Goal: Book appointment/travel/reservation

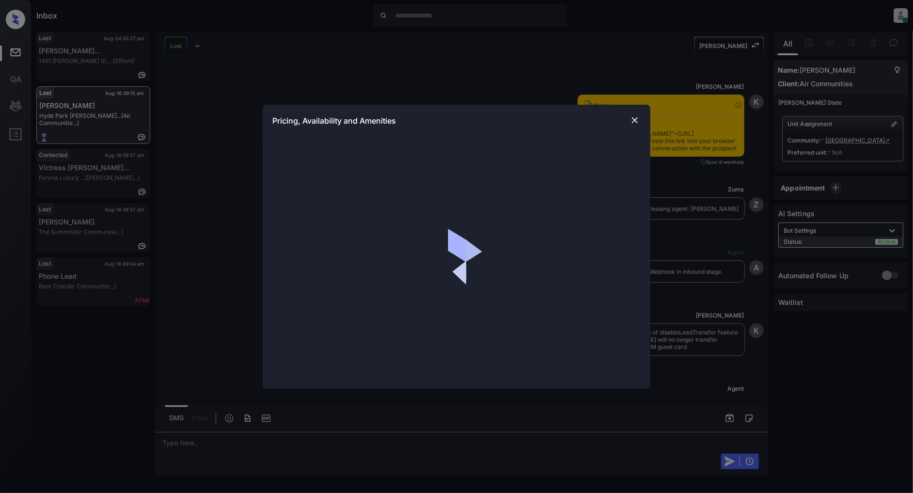
scroll to position [0, 4]
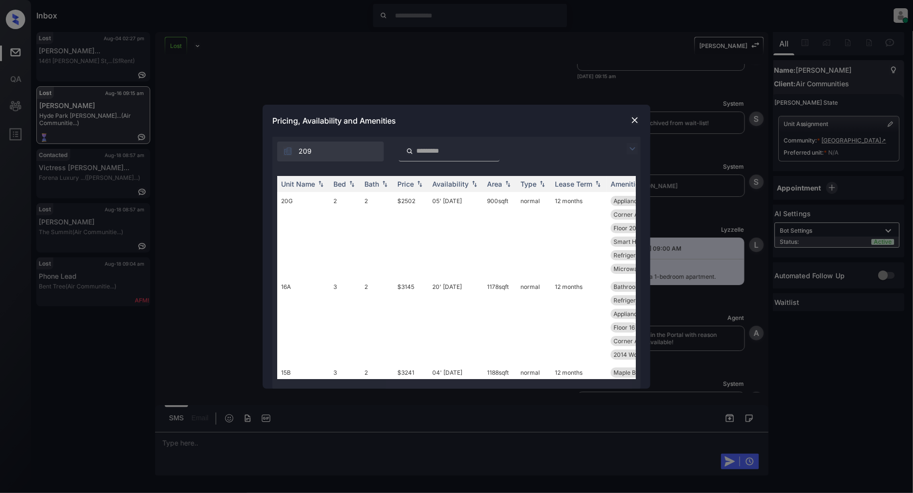
click at [627, 148] on img at bounding box center [632, 149] width 12 height 12
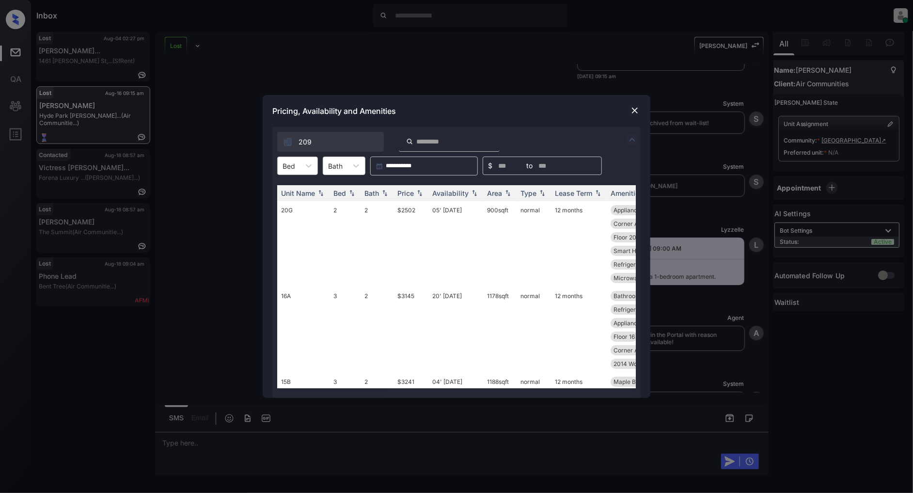
click at [293, 170] on div at bounding box center [288, 166] width 13 height 10
click at [422, 74] on div "**********" at bounding box center [456, 246] width 913 height 493
click at [629, 112] on div at bounding box center [635, 111] width 12 height 12
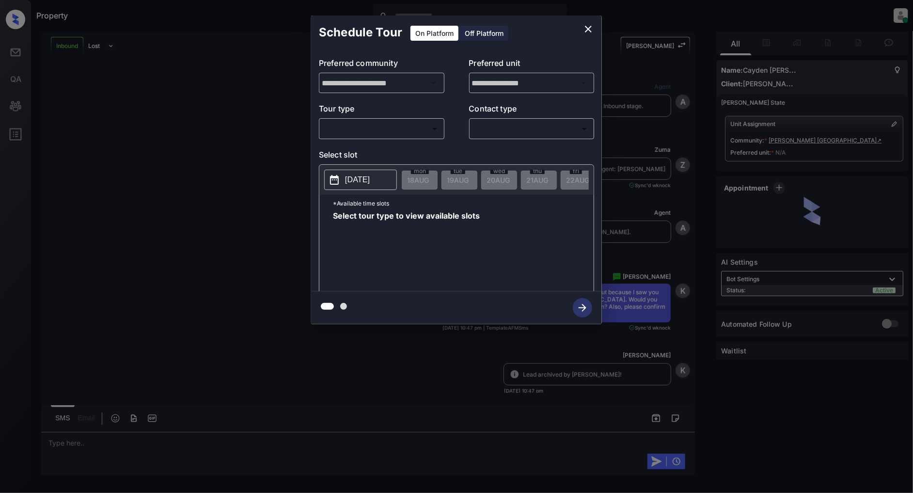
scroll to position [35, 0]
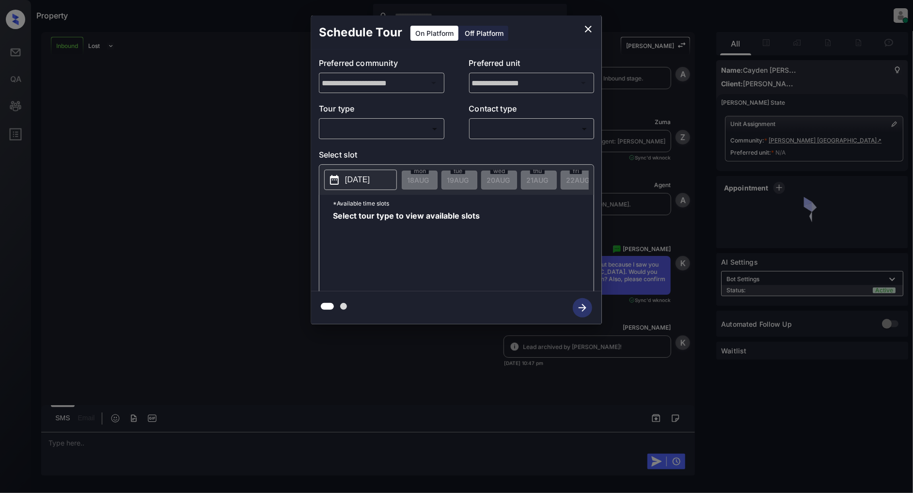
click at [412, 133] on body "Property [PERSON_NAME] Online Set yourself offline Set yourself on break Profil…" at bounding box center [456, 246] width 913 height 493
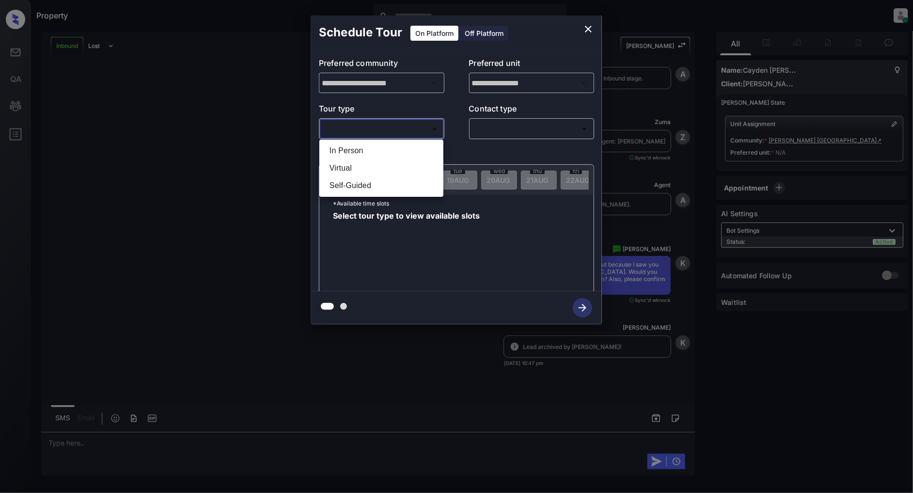
click at [387, 142] on li "In Person" at bounding box center [381, 150] width 119 height 17
type input "********"
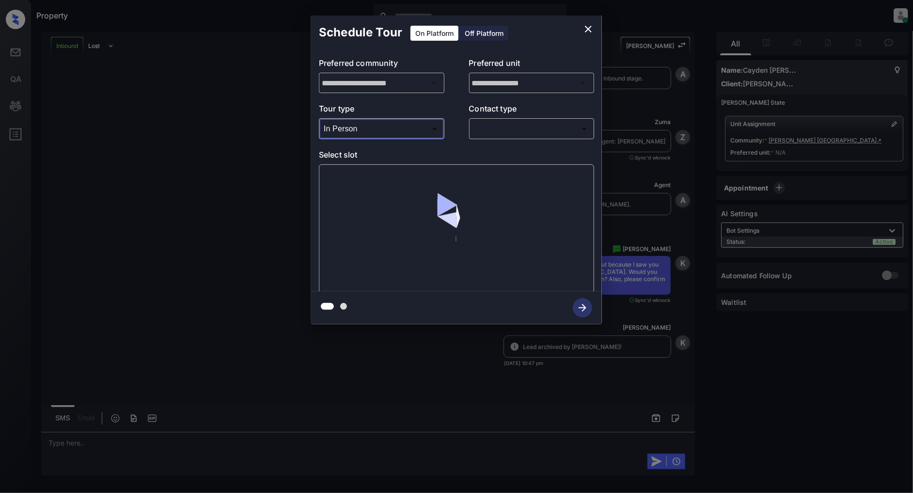
click at [506, 128] on body "Property [PERSON_NAME] Online Set yourself offline Set yourself on break Profil…" at bounding box center [456, 246] width 913 height 493
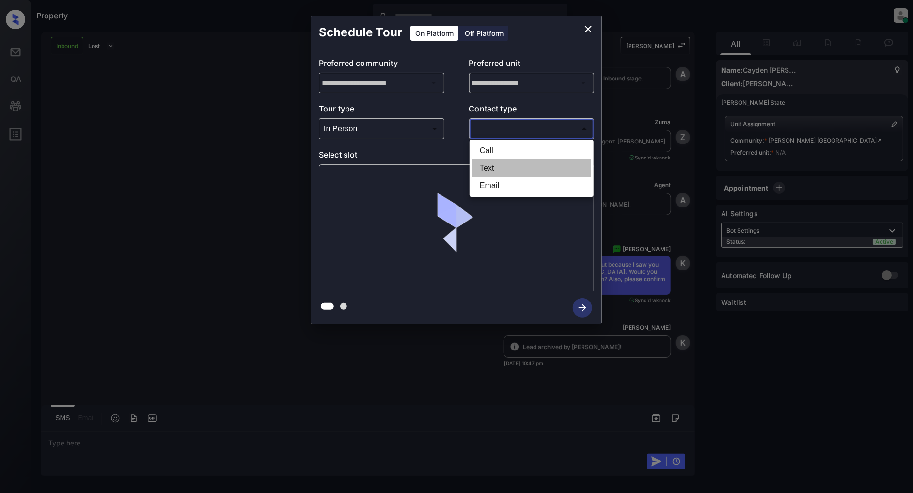
click at [498, 162] on li "Text" at bounding box center [531, 167] width 119 height 17
type input "****"
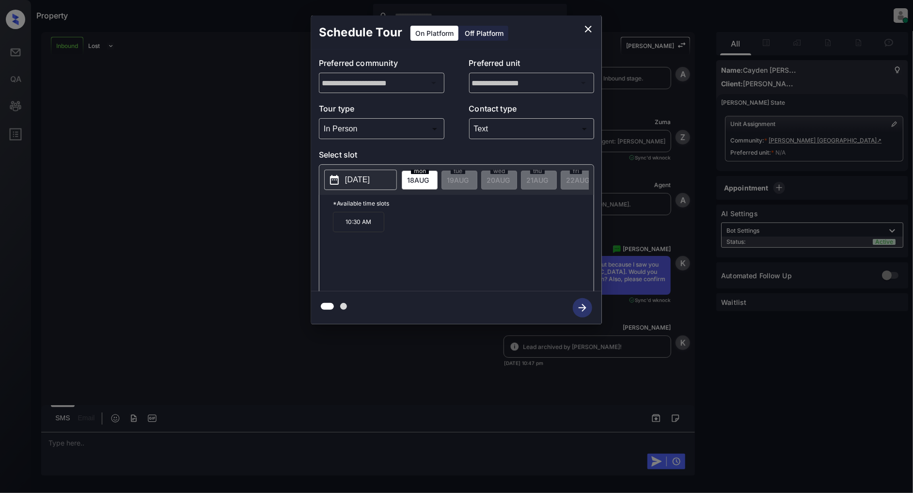
click at [360, 178] on p "[DATE]" at bounding box center [357, 180] width 25 height 12
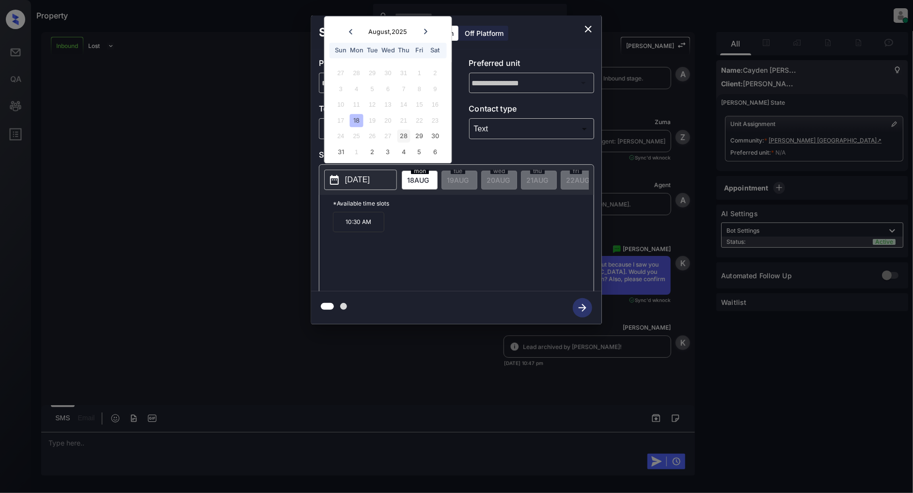
click at [403, 137] on div "28" at bounding box center [403, 136] width 13 height 13
click at [589, 30] on icon "close" at bounding box center [588, 29] width 7 height 7
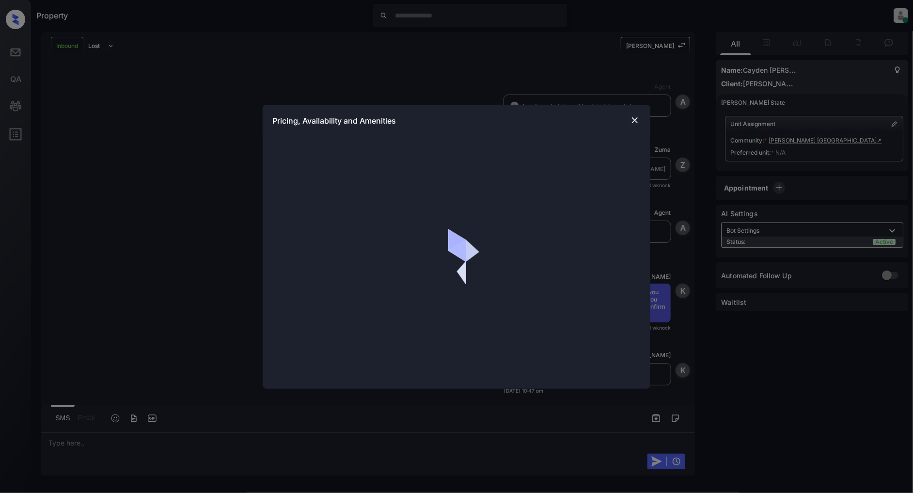
scroll to position [35, 0]
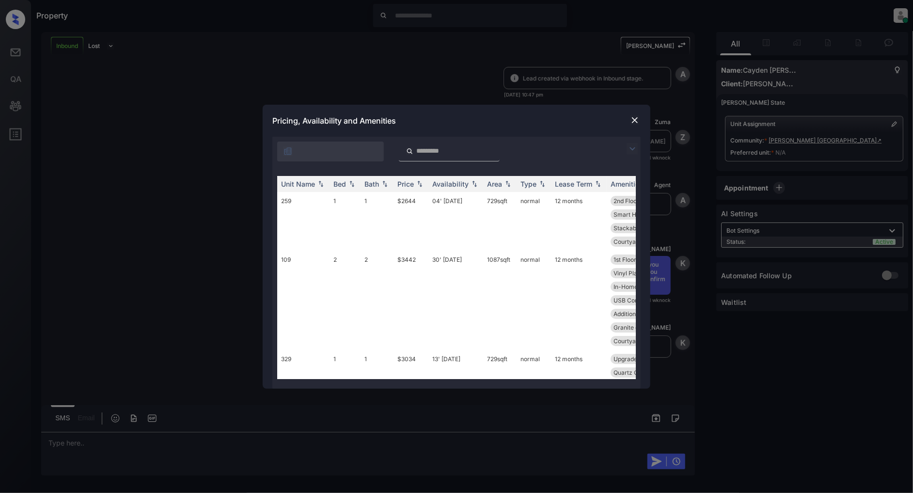
click at [628, 148] on img at bounding box center [632, 149] width 12 height 12
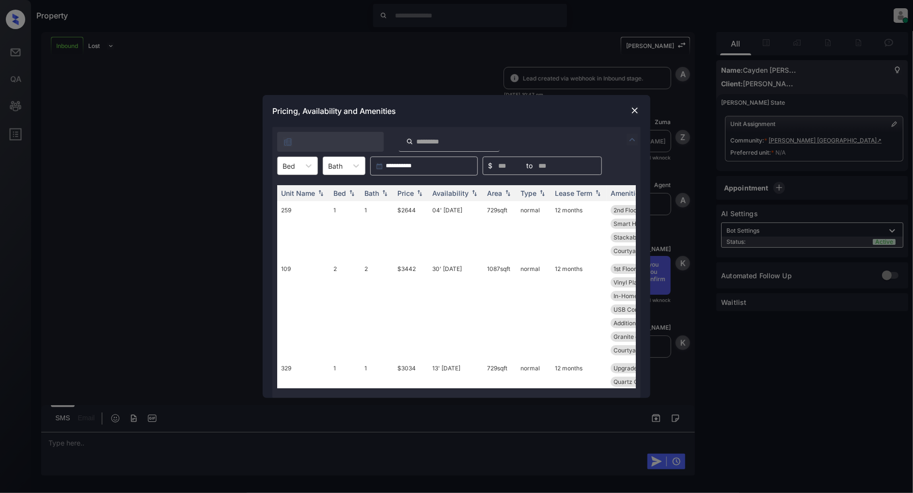
click at [298, 166] on div "Bed" at bounding box center [289, 166] width 22 height 14
click at [293, 203] on div "2" at bounding box center [297, 206] width 41 height 17
click at [418, 193] on img at bounding box center [420, 193] width 10 height 7
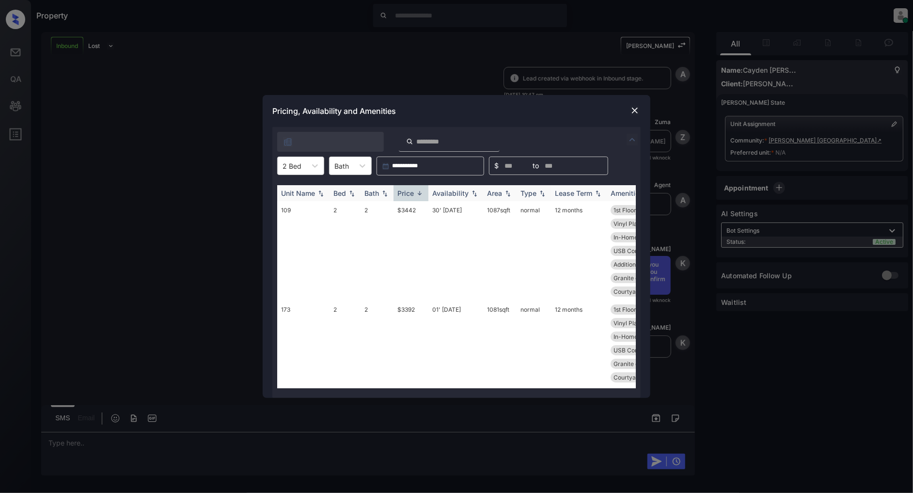
click at [418, 193] on img at bounding box center [420, 192] width 10 height 7
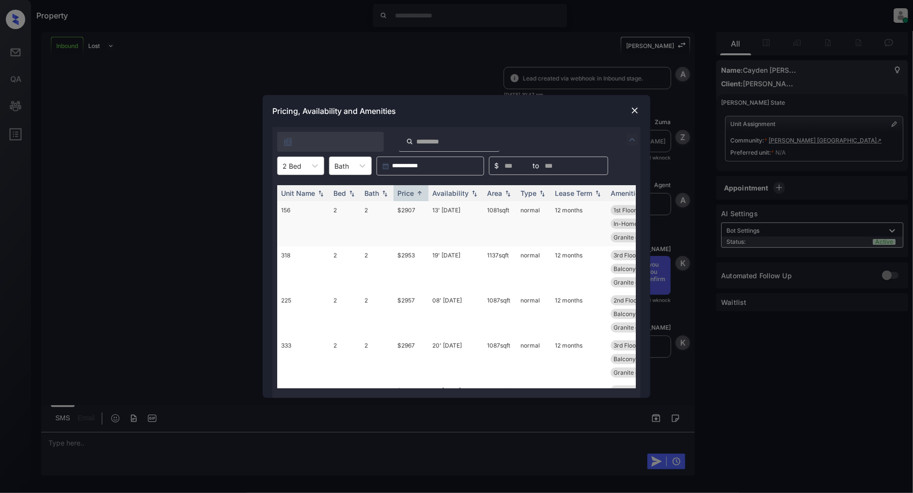
click at [415, 219] on td "$2907" at bounding box center [410, 223] width 35 height 45
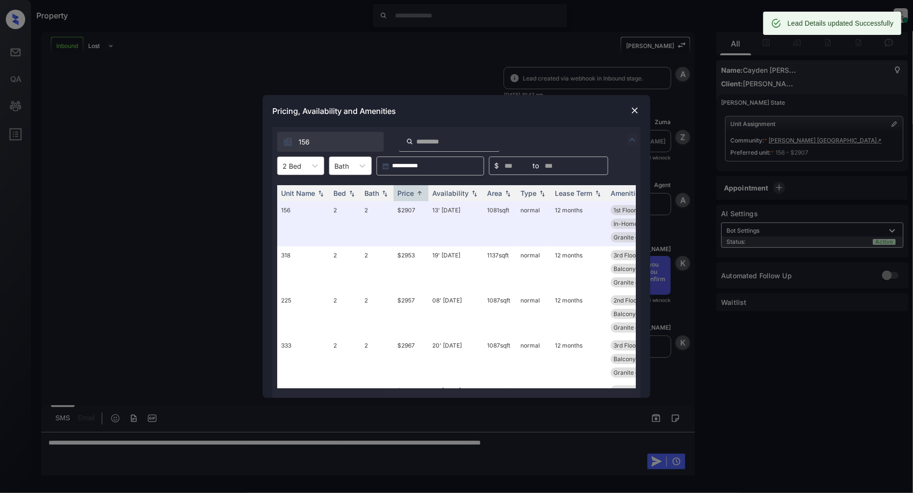
click at [635, 112] on img at bounding box center [635, 111] width 10 height 10
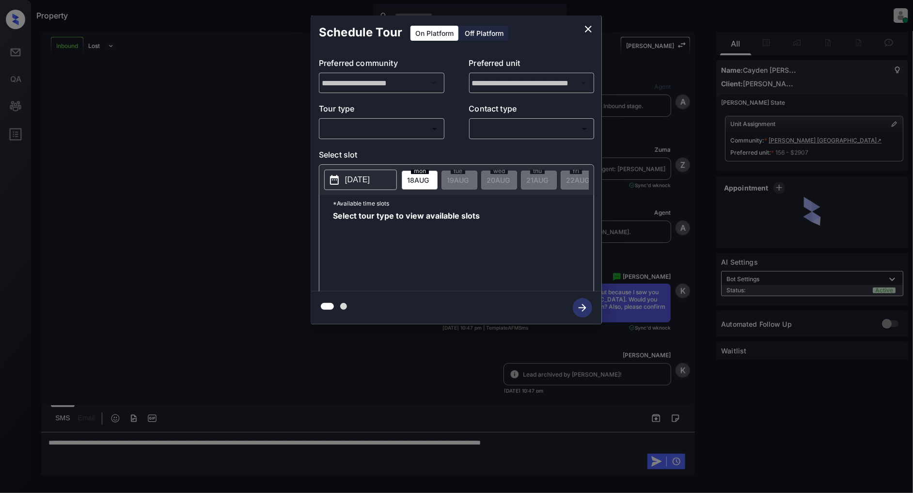
scroll to position [98, 0]
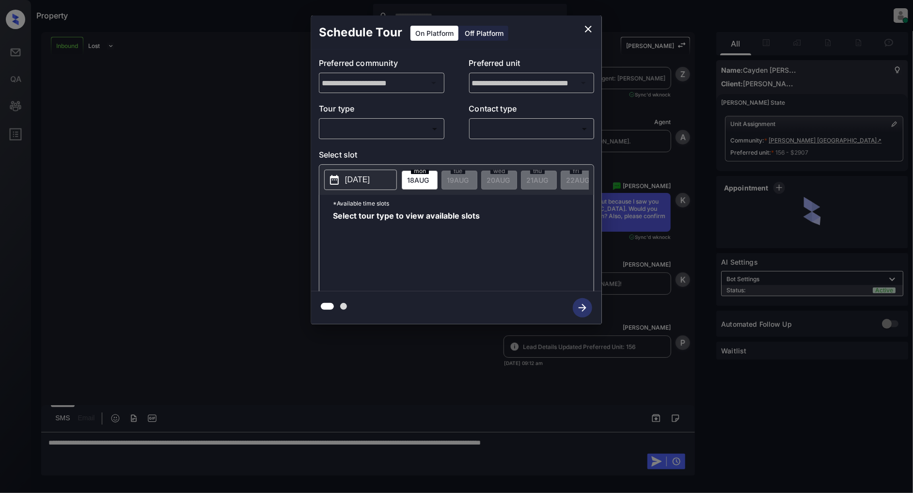
click at [383, 136] on body "Property Patrick Deasis Online Set yourself offline Set yourself on break Profi…" at bounding box center [456, 246] width 913 height 493
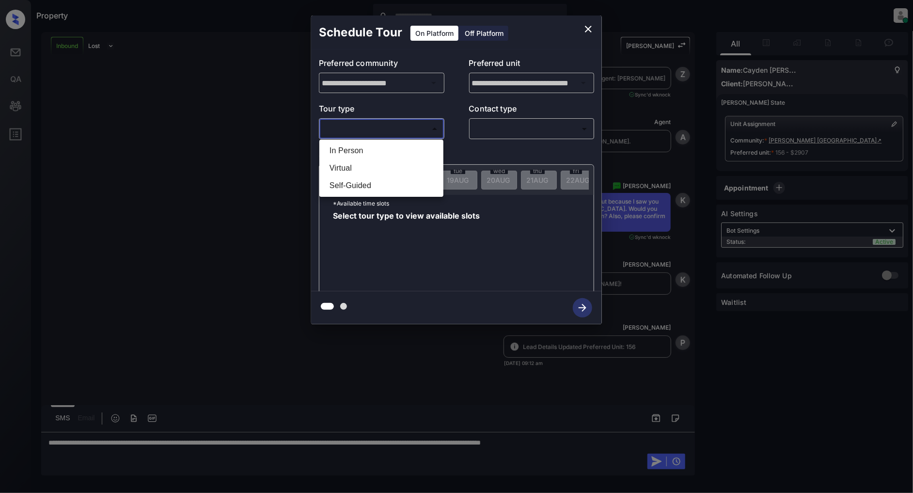
click at [379, 152] on li "In Person" at bounding box center [381, 150] width 119 height 17
type input "********"
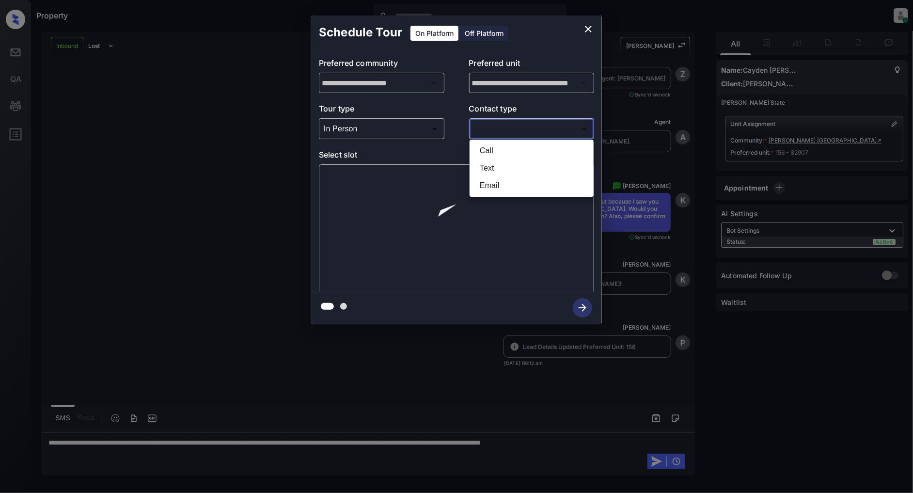
click at [516, 128] on body "Property Patrick Deasis Online Set yourself offline Set yourself on break Profi…" at bounding box center [456, 246] width 913 height 493
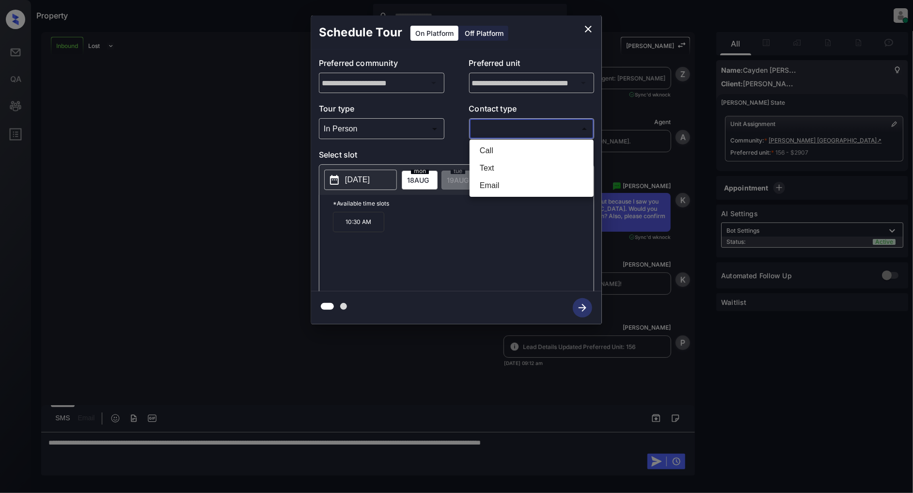
click at [495, 152] on li "Call" at bounding box center [531, 150] width 119 height 17
type input "****"
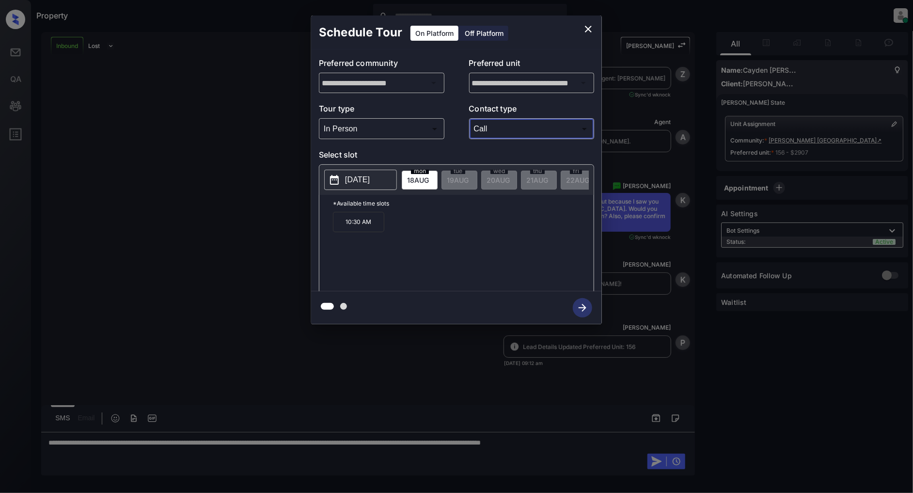
click at [345, 179] on p "[DATE]" at bounding box center [357, 180] width 25 height 12
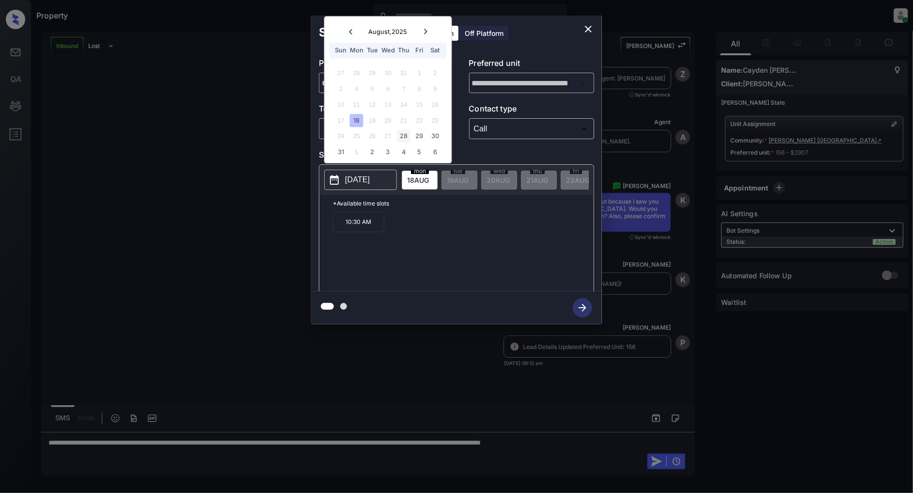
click at [404, 132] on div "28" at bounding box center [403, 136] width 13 height 13
click at [423, 226] on p "2:30 PM" at bounding box center [414, 222] width 51 height 20
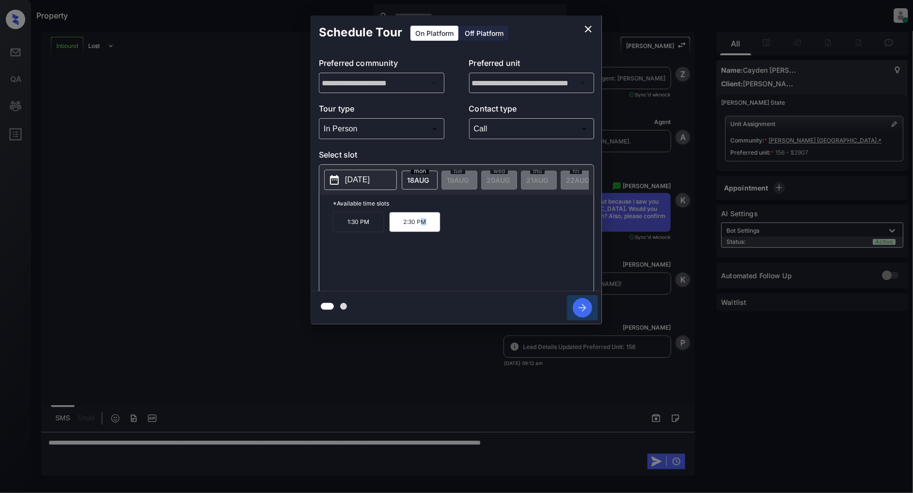
click at [585, 313] on icon "button" at bounding box center [582, 307] width 19 height 19
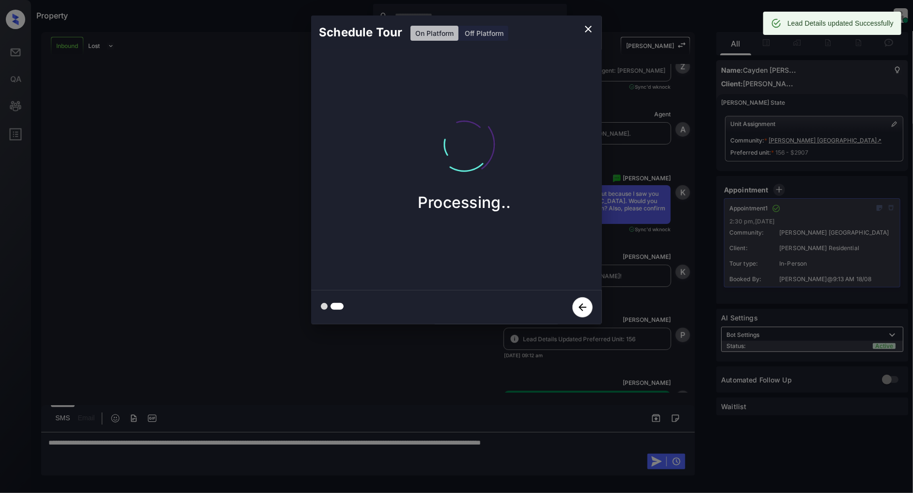
click at [590, 28] on icon "close" at bounding box center [588, 29] width 12 height 12
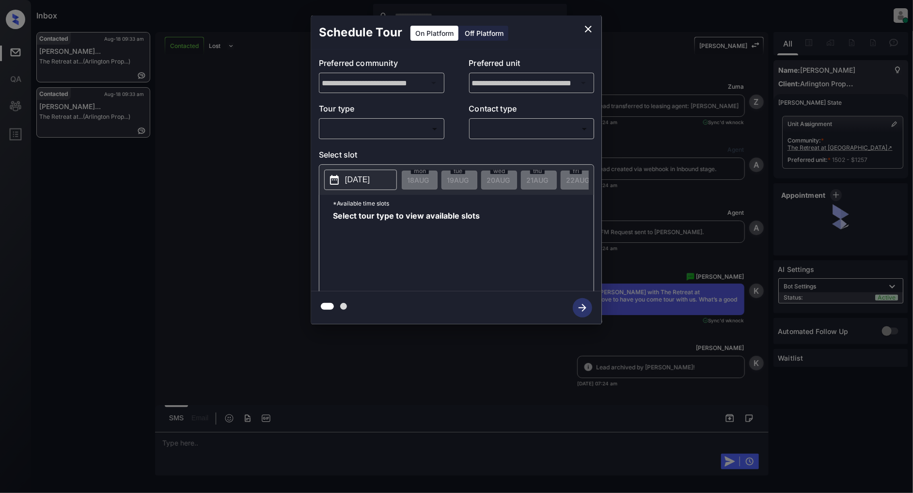
scroll to position [1152, 0]
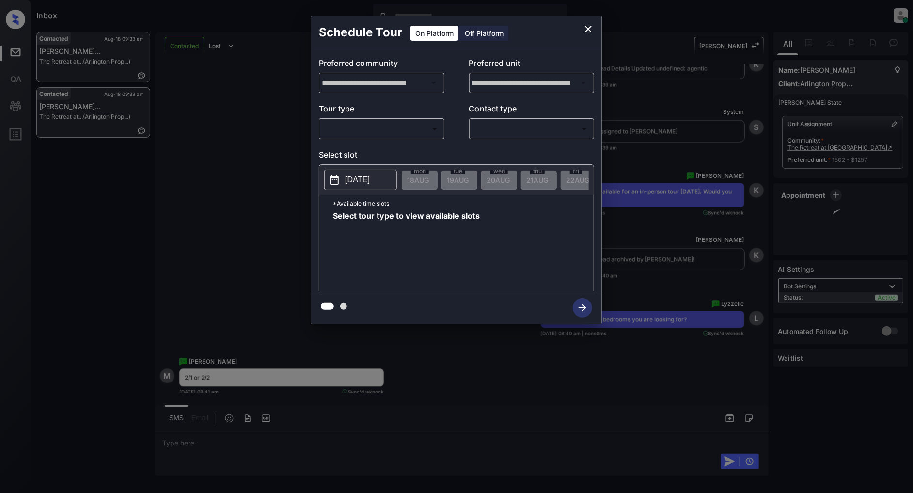
click at [413, 123] on body "Inbox Patrick Deasis Online Set yourself offline Set yourself on break Profile …" at bounding box center [456, 246] width 913 height 493
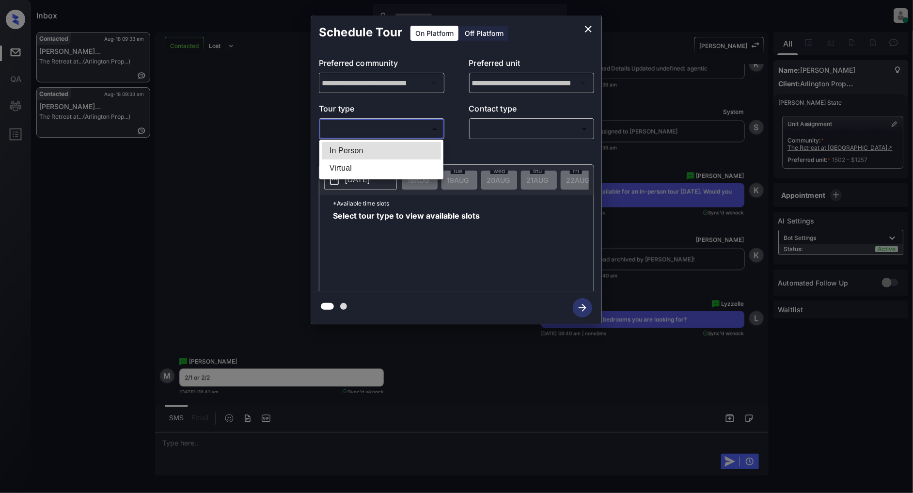
click at [369, 140] on ul "In Person Virtual" at bounding box center [381, 160] width 124 height 40
click at [367, 146] on li "In Person" at bounding box center [381, 150] width 119 height 17
type input "********"
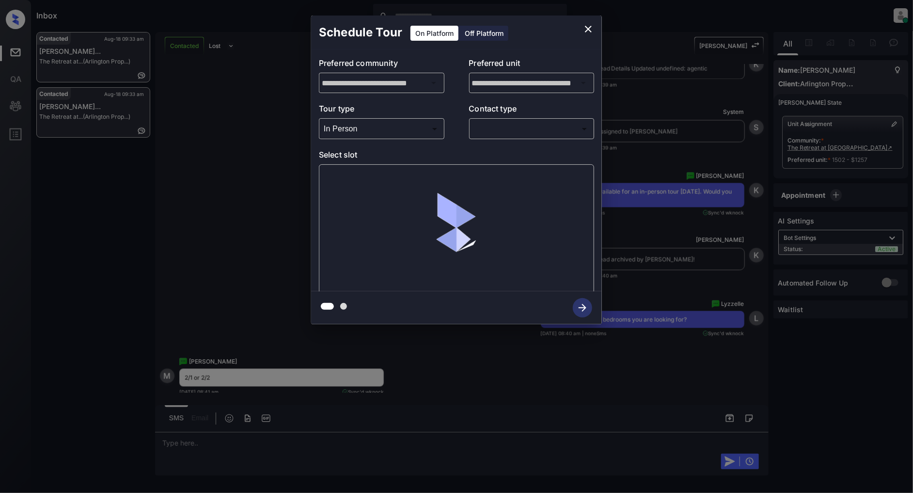
click at [296, 169] on div "**********" at bounding box center [456, 170] width 913 height 340
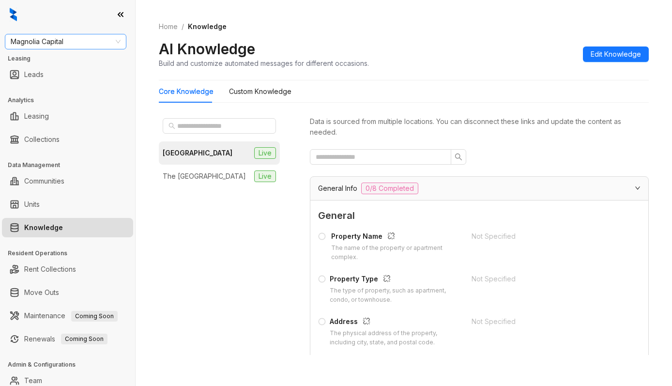
click at [45, 37] on span "Magnolia Capital" at bounding box center [66, 41] width 110 height 15
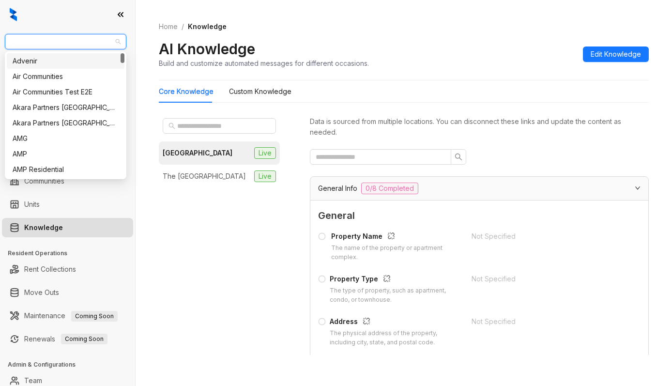
type input "*"
type input "**"
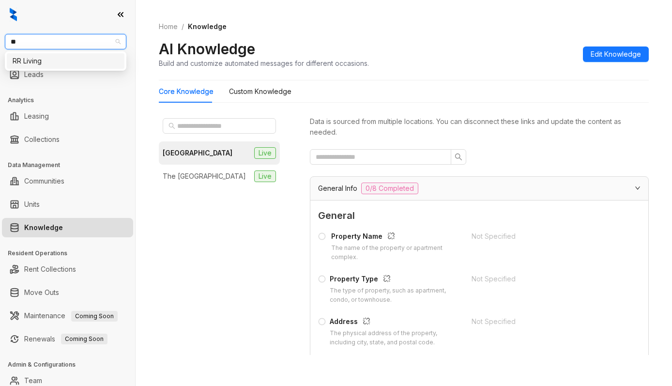
click at [80, 53] on div "RR Living" at bounding box center [66, 61] width 118 height 16
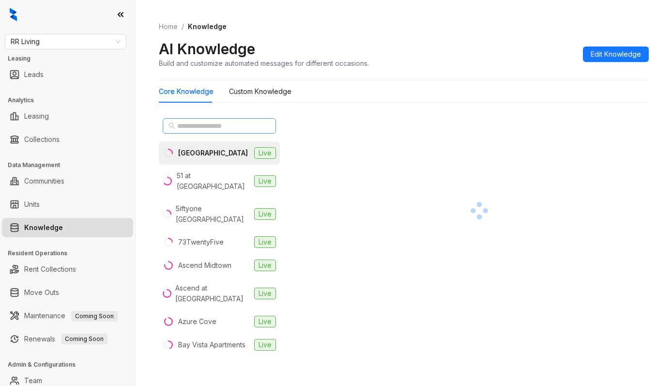
click at [189, 119] on span at bounding box center [219, 126] width 113 height 16
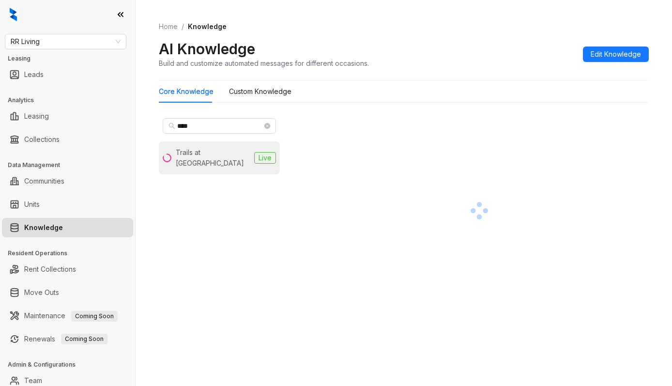
click at [183, 147] on li "Trails at Hunter Pointe Live" at bounding box center [219, 157] width 121 height 33
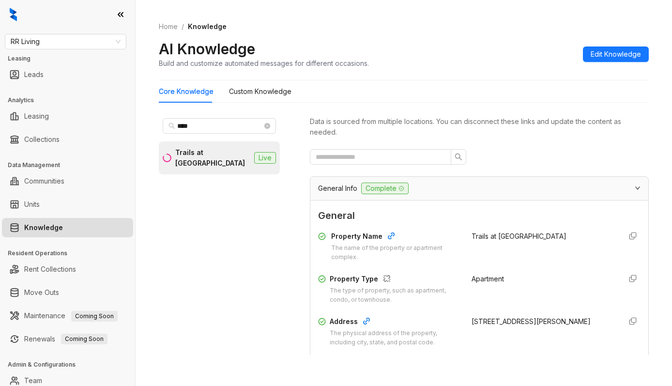
scroll to position [129, 0]
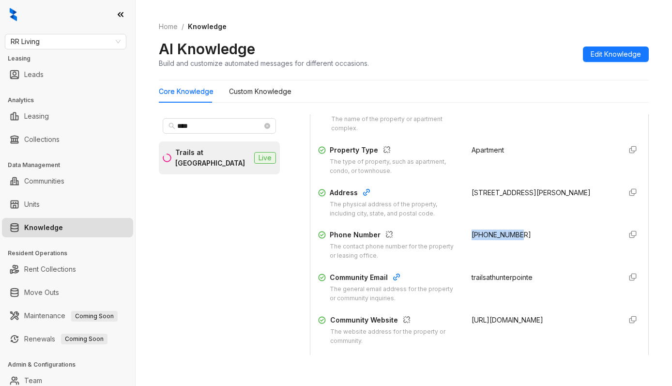
drag, startPoint x: 522, startPoint y: 230, endPoint x: 458, endPoint y: 234, distance: 64.1
click at [472, 234] on div "+16292229198" at bounding box center [543, 245] width 142 height 31
copy span "+16292229198"
click at [215, 117] on div "****" at bounding box center [219, 125] width 121 height 23
drag, startPoint x: 215, startPoint y: 120, endPoint x: 190, endPoint y: 129, distance: 26.7
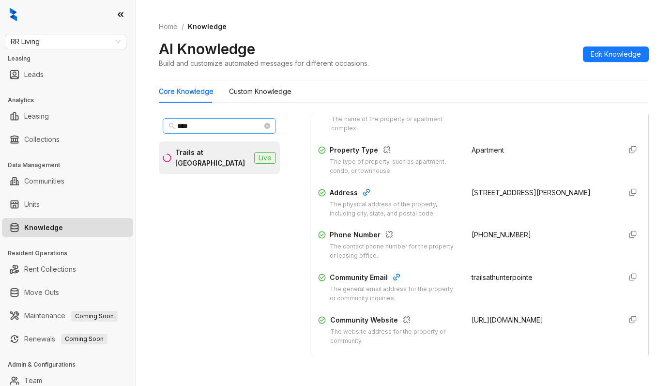
click at [190, 129] on span "****" at bounding box center [219, 126] width 113 height 16
drag, startPoint x: 214, startPoint y: 123, endPoint x: 150, endPoint y: 124, distance: 64.5
click at [150, 124] on div "Home / Knowledge AI Knowledge Build and customize automated messages for differ…" at bounding box center [404, 193] width 537 height 386
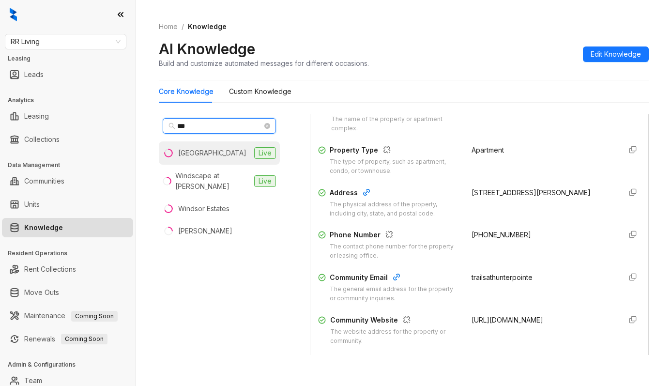
type input "***"
click at [215, 159] on li "Indian Hills Live" at bounding box center [219, 152] width 121 height 23
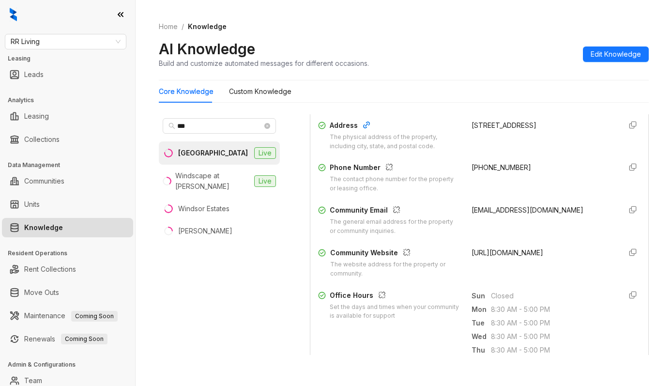
scroll to position [129, 0]
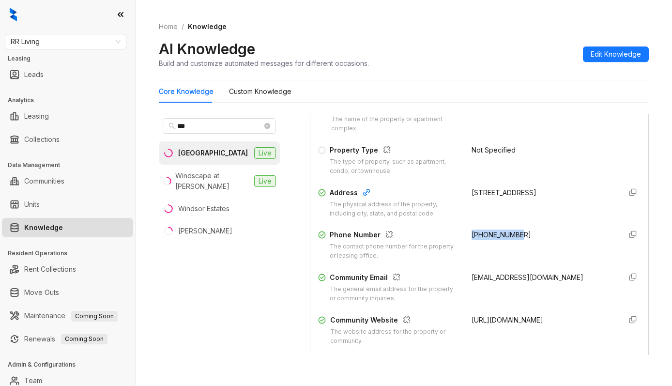
drag, startPoint x: 516, startPoint y: 230, endPoint x: 454, endPoint y: 229, distance: 62.5
click at [454, 229] on div "Property Name The name of the property or apartment complex. Indian Hills Prope…" at bounding box center [479, 223] width 323 height 251
copy span "+15018358500"
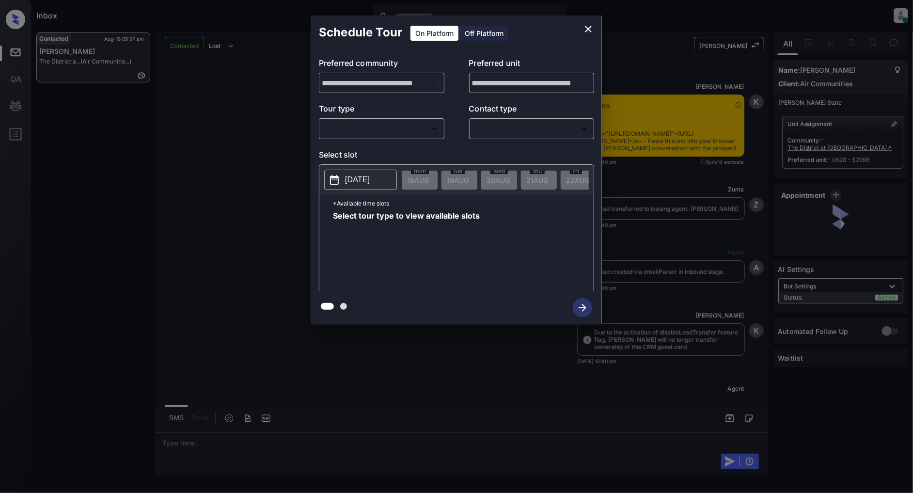
scroll to position [1010, 0]
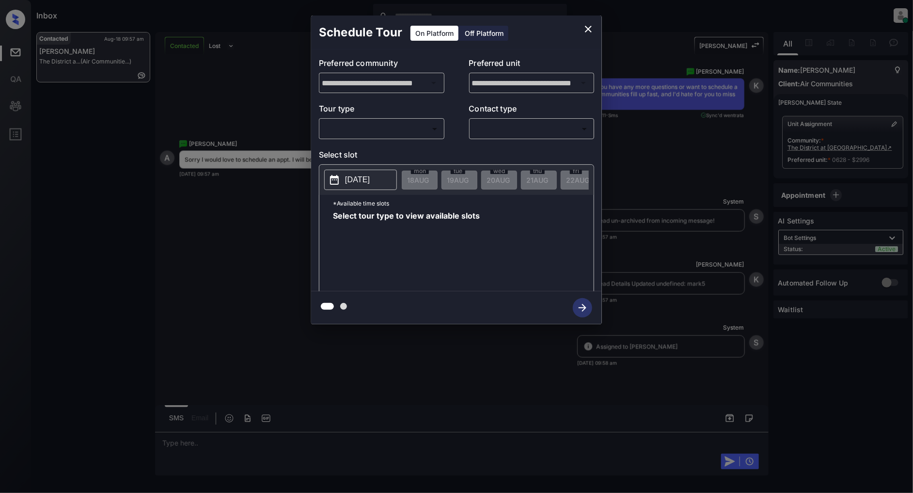
click at [390, 126] on body "Inbox [PERSON_NAME] Online Set yourself offline Set yourself on break Profile S…" at bounding box center [456, 246] width 913 height 493
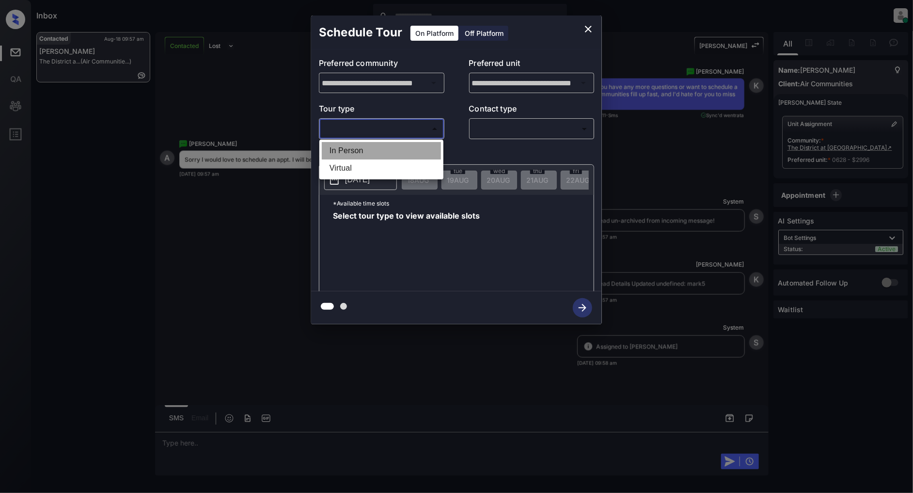
click at [388, 145] on li "In Person" at bounding box center [381, 150] width 119 height 17
type input "********"
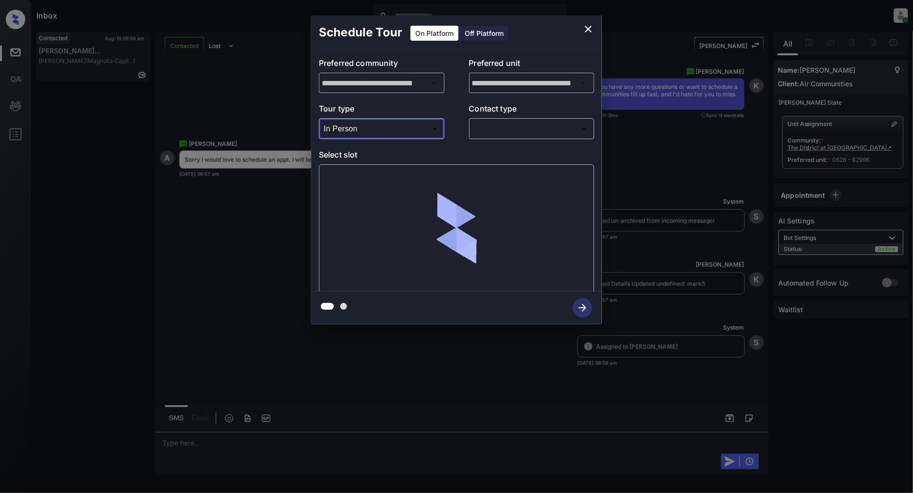
click at [530, 129] on body "Inbox Patrick Deasis Online Set yourself offline Set yourself on break Profile …" at bounding box center [456, 246] width 913 height 493
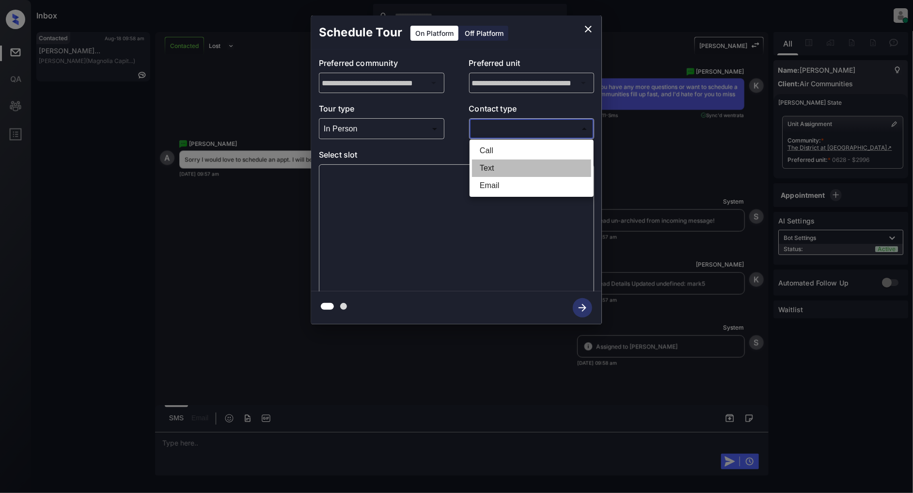
click at [507, 162] on li "Text" at bounding box center [531, 167] width 119 height 17
type input "****"
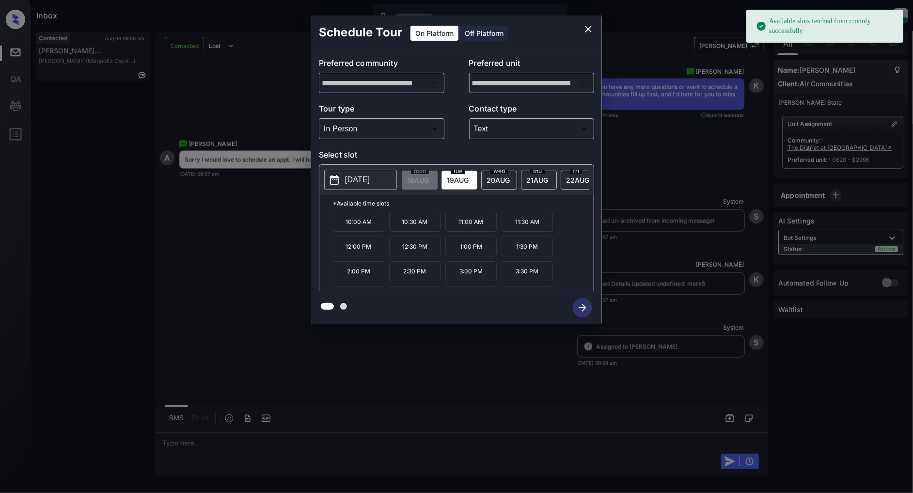
click at [369, 185] on p "[DATE]" at bounding box center [357, 180] width 25 height 12
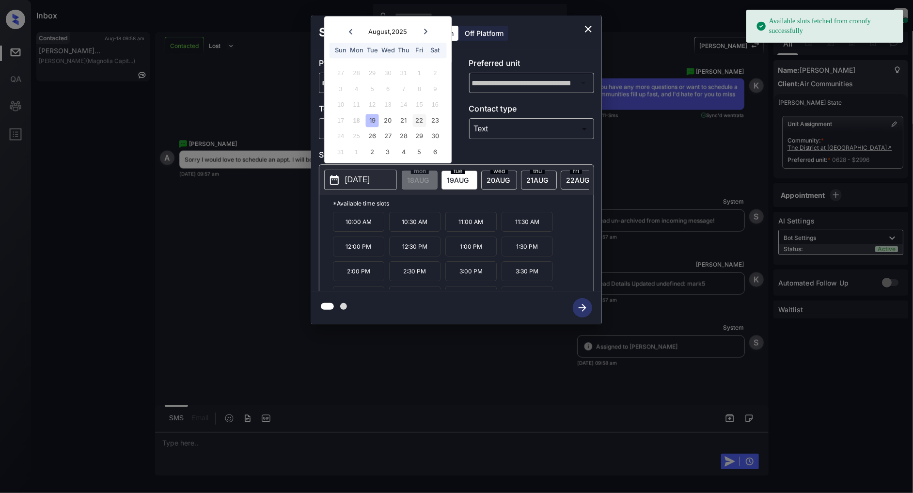
click at [420, 122] on div "22" at bounding box center [419, 120] width 13 height 13
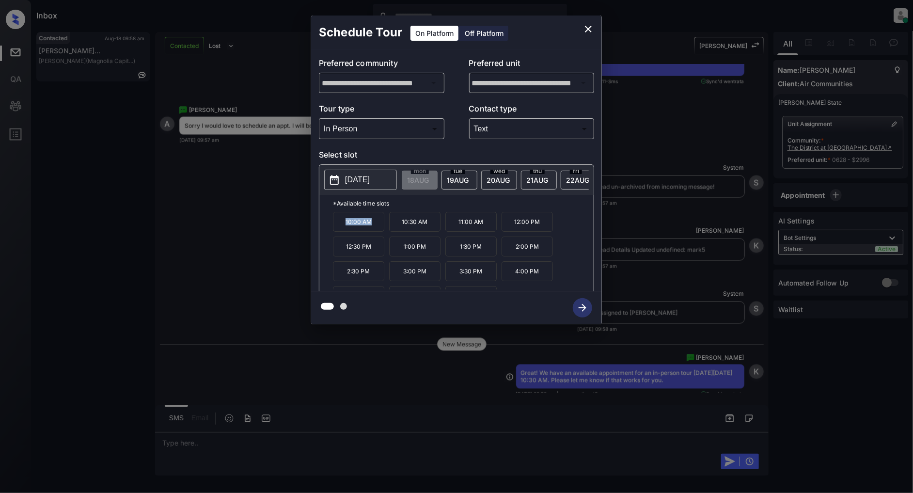
drag, startPoint x: 374, startPoint y: 230, endPoint x: 325, endPoint y: 231, distance: 49.4
click at [325, 231] on div "*Available time slots 10:00 AM 10:30 AM 11:00 AM 12:00 PM 12:30 PM 1:00 PM 1:30…" at bounding box center [456, 244] width 274 height 99
copy p "10:00 AM"
drag, startPoint x: 434, startPoint y: 253, endPoint x: 385, endPoint y: 254, distance: 48.5
click at [385, 254] on div "10:00 AM 10:30 AM 11:00 AM 12:00 PM 12:30 PM 1:00 PM 1:30 PM 2:00 PM 2:30 PM 3:…" at bounding box center [463, 251] width 261 height 78
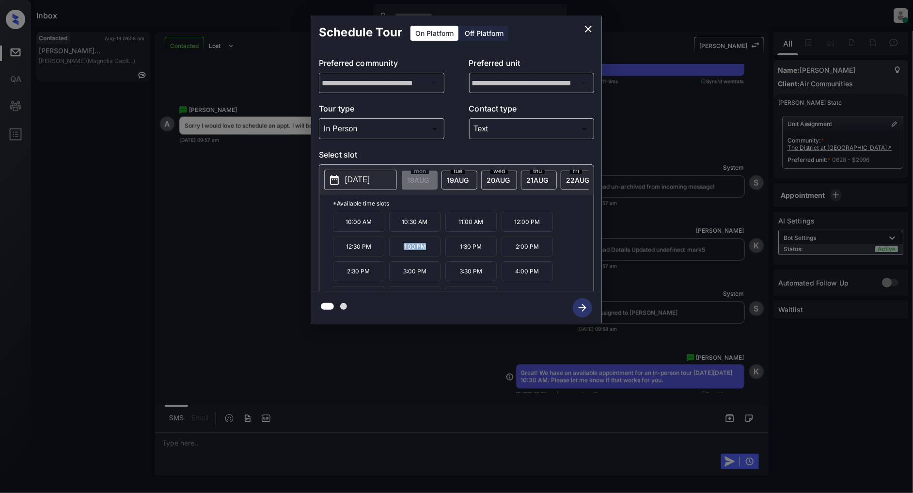
copy div "1:00 PM"
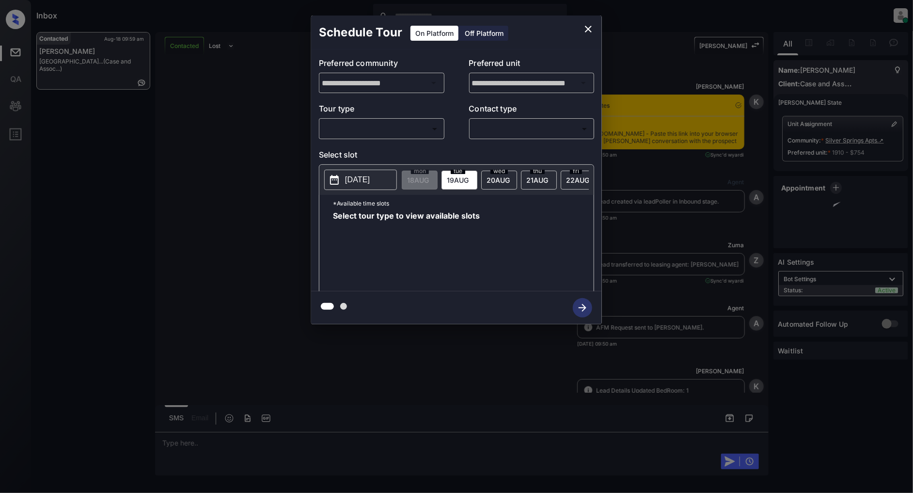
scroll to position [921, 0]
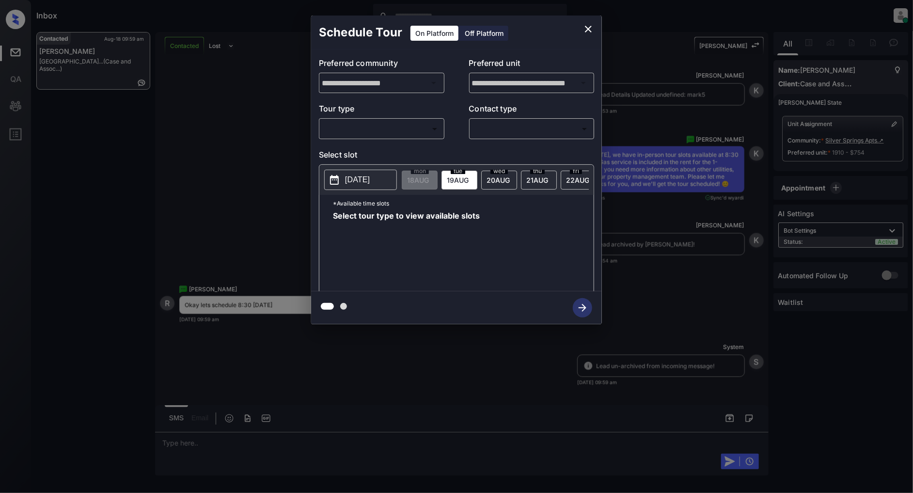
click at [399, 125] on body "Inbox [PERSON_NAME] Online Set yourself offline Set yourself on break Profile S…" at bounding box center [456, 246] width 913 height 493
click at [366, 151] on li "In Person" at bounding box center [381, 150] width 119 height 17
type input "********"
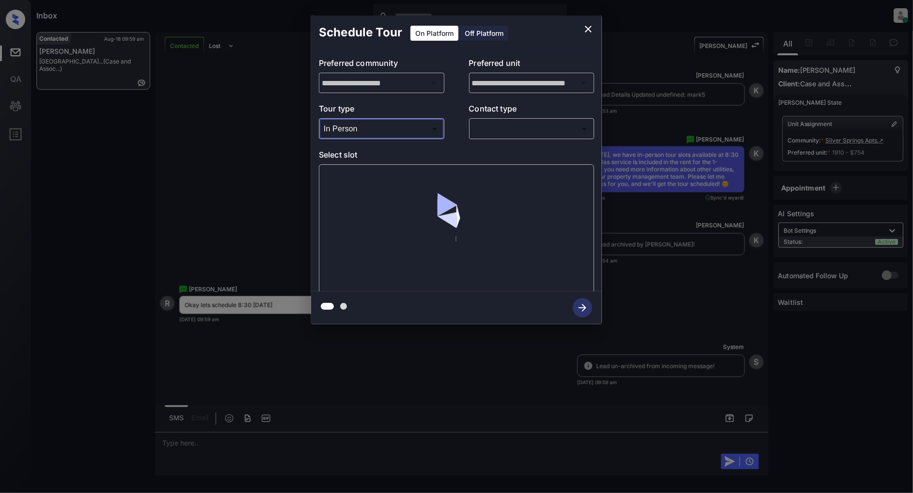
click at [496, 133] on body "Inbox [PERSON_NAME] Online Set yourself offline Set yourself on break Profile S…" at bounding box center [456, 246] width 913 height 493
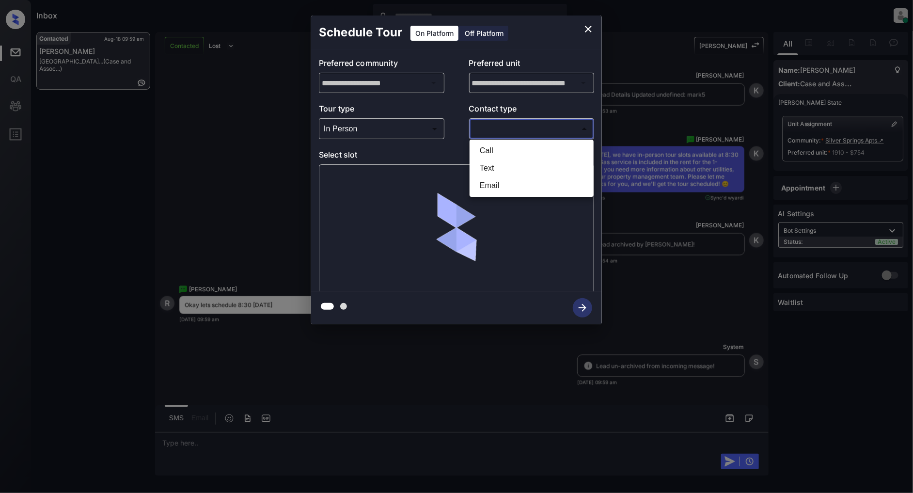
click at [497, 163] on li "Text" at bounding box center [531, 167] width 119 height 17
type input "****"
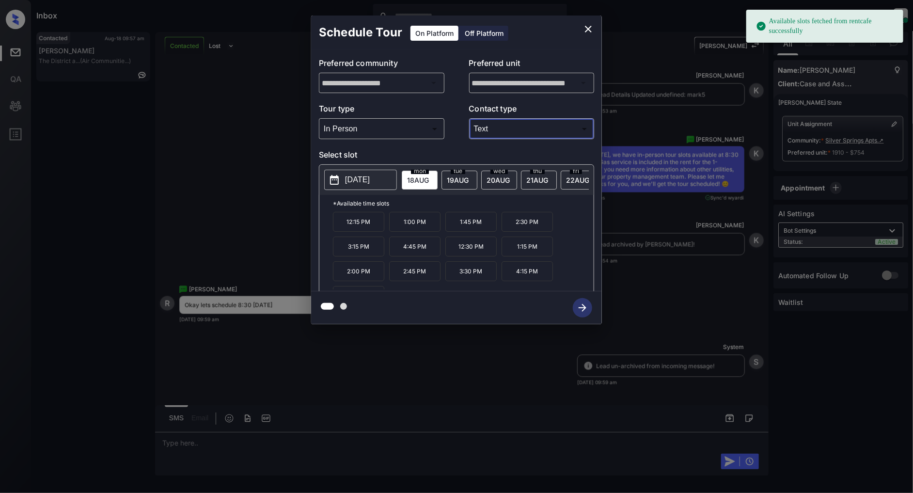
click at [507, 183] on div "[DATE]" at bounding box center [499, 180] width 36 height 19
click at [359, 232] on p "8:30 AM" at bounding box center [358, 222] width 51 height 20
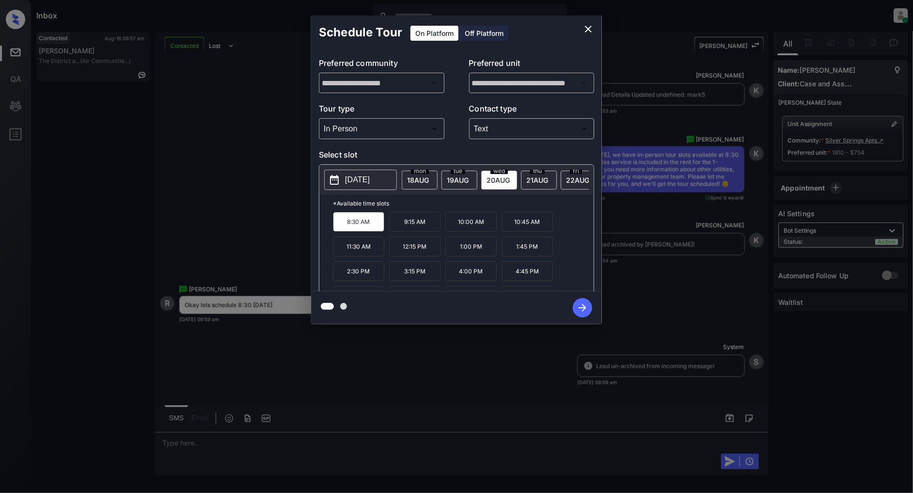
click at [583, 306] on icon "button" at bounding box center [582, 307] width 19 height 19
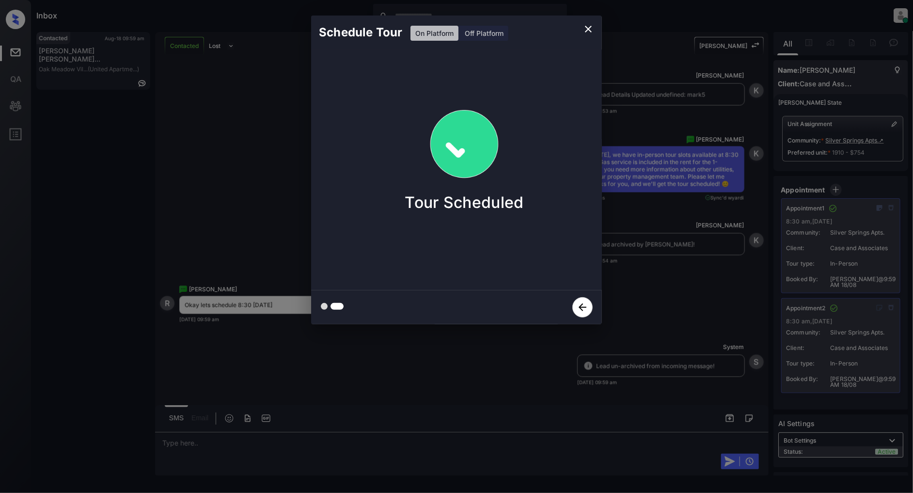
click at [587, 23] on icon "close" at bounding box center [588, 29] width 12 height 12
